Goal: Navigation & Orientation: Go to known website

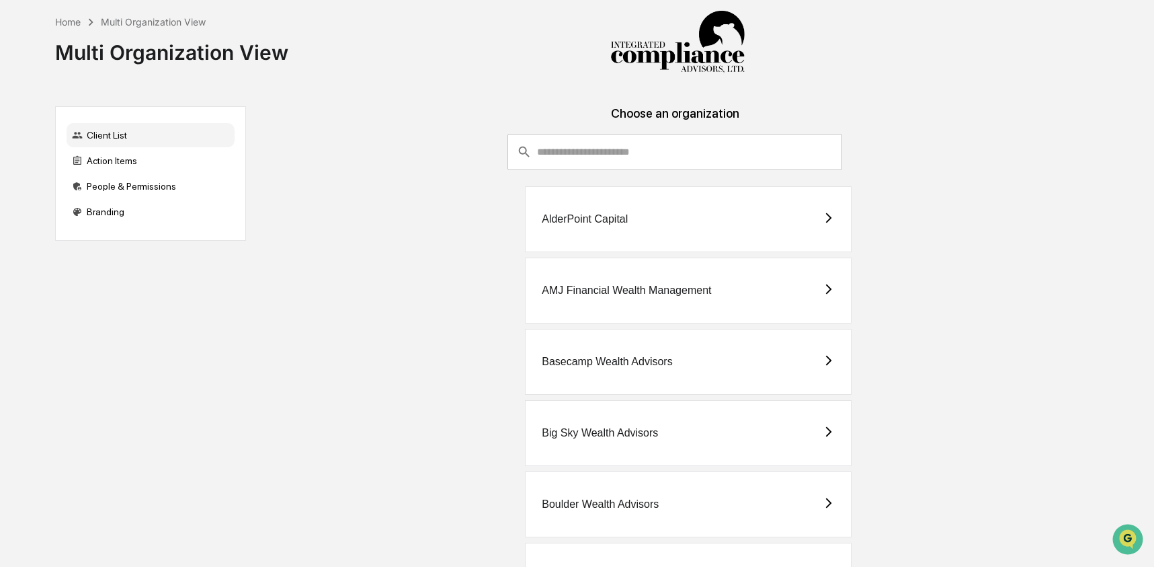
click at [630, 150] on input "consultant-dashboard__filter-organizations-search-bar" at bounding box center [689, 152] width 305 height 36
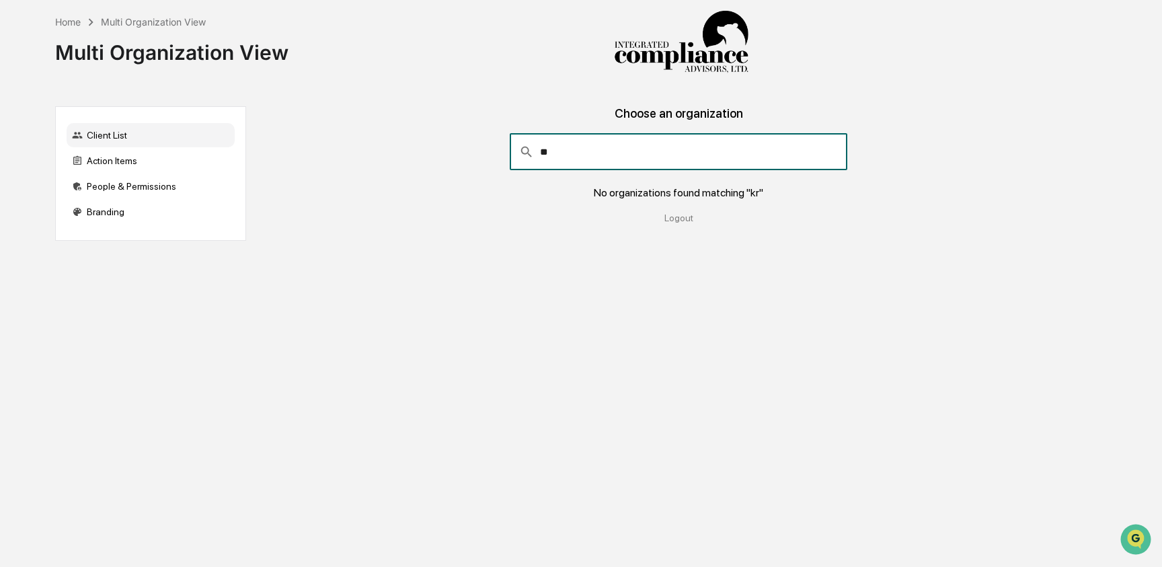
type input "*"
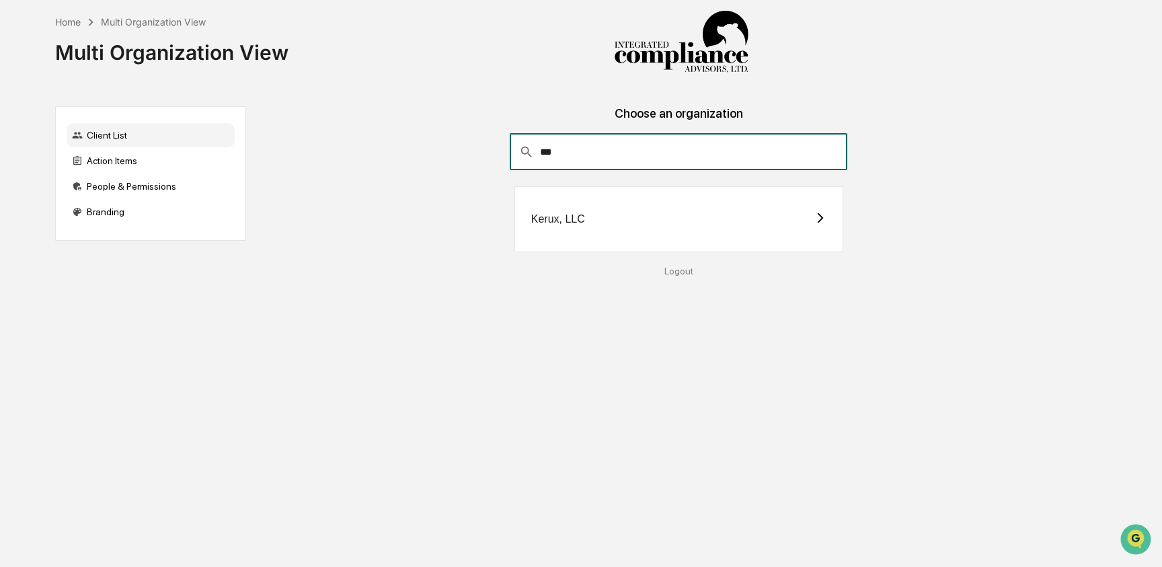
type input "***"
click at [618, 226] on div "Kerux, LLC" at bounding box center [678, 219] width 329 height 66
